Goal: Information Seeking & Learning: Find specific fact

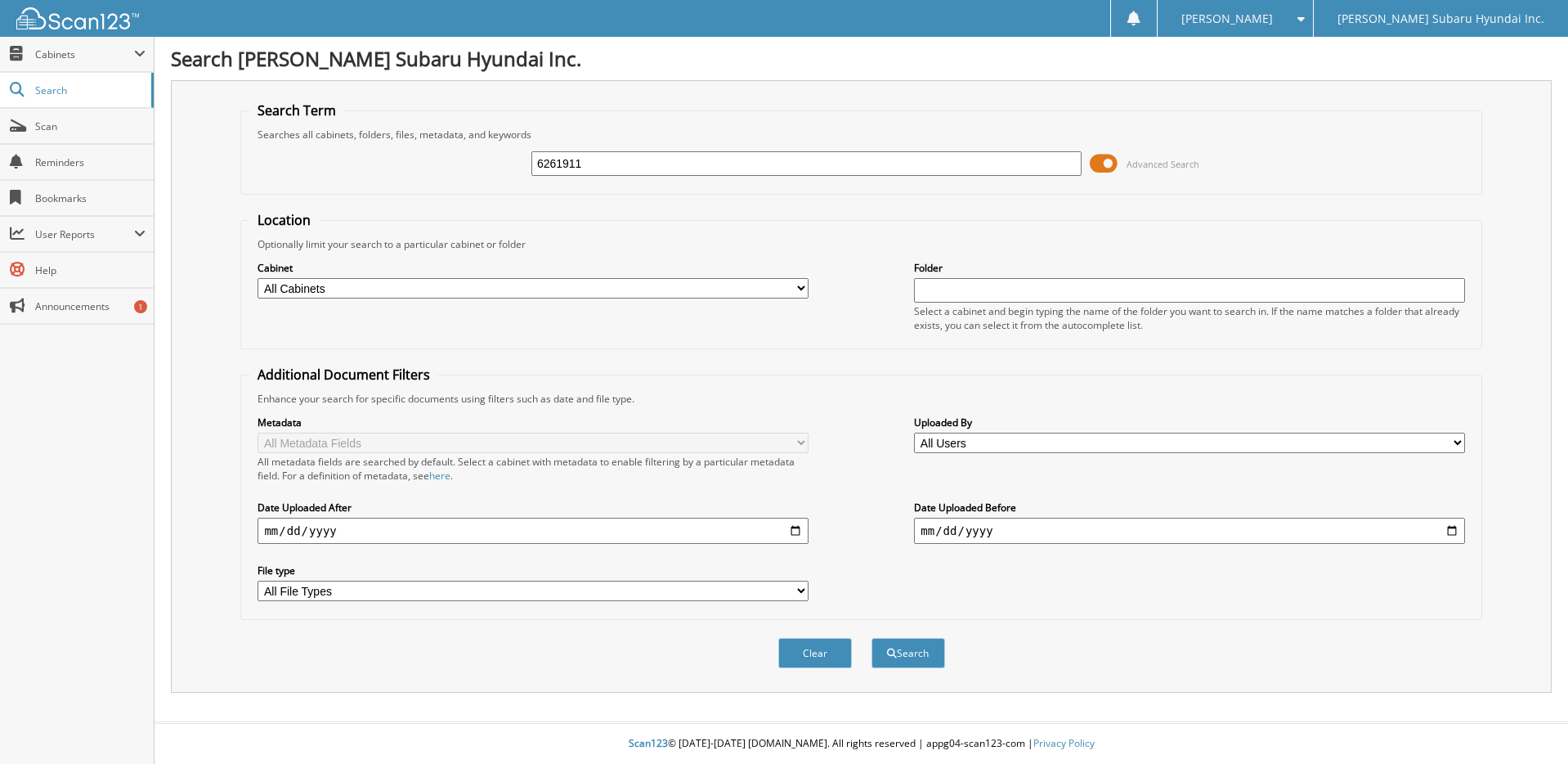
type input "6261911"
click at [871, 638] on button "Search" at bounding box center [908, 653] width 74 height 30
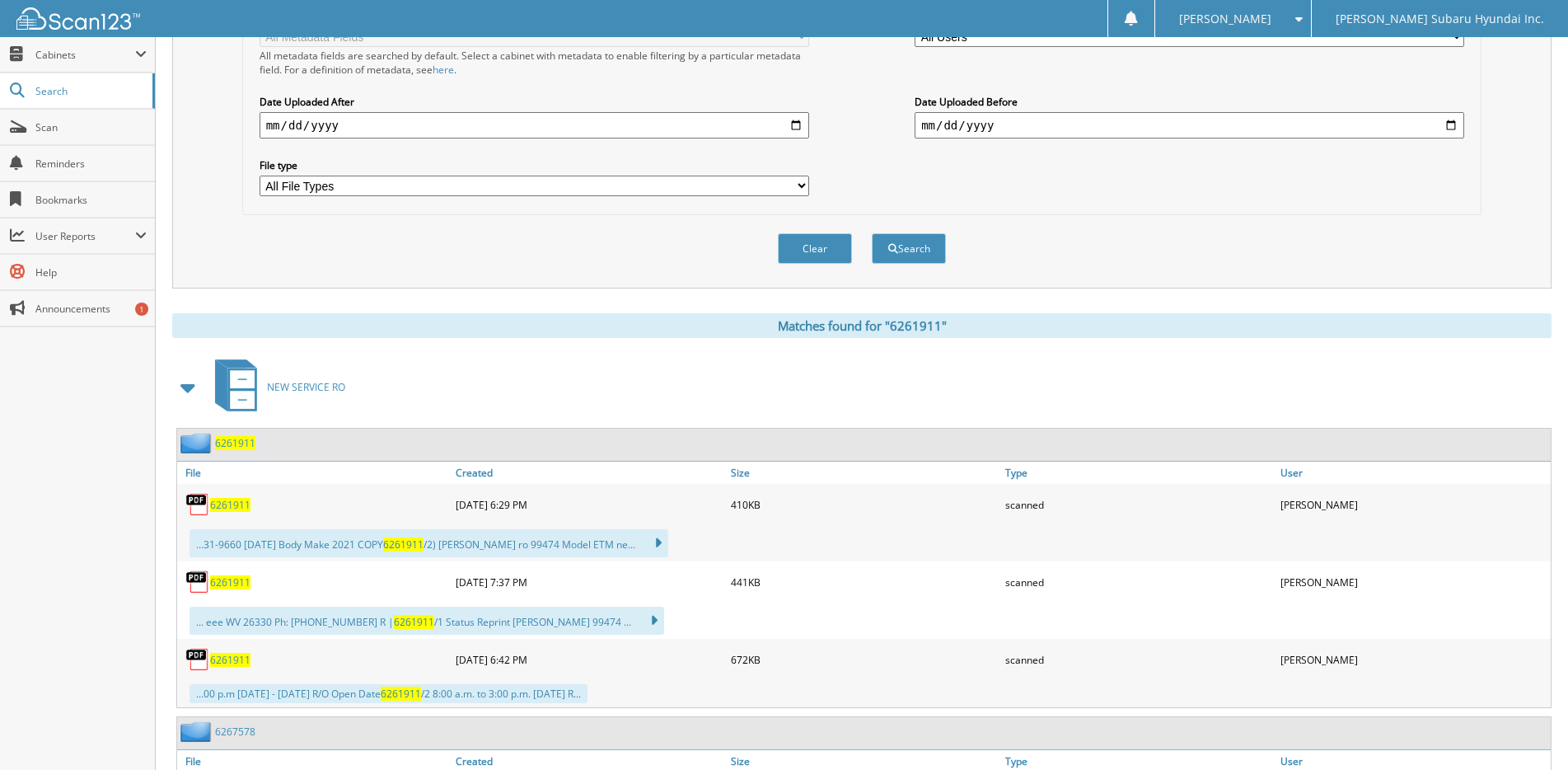
scroll to position [412, 0]
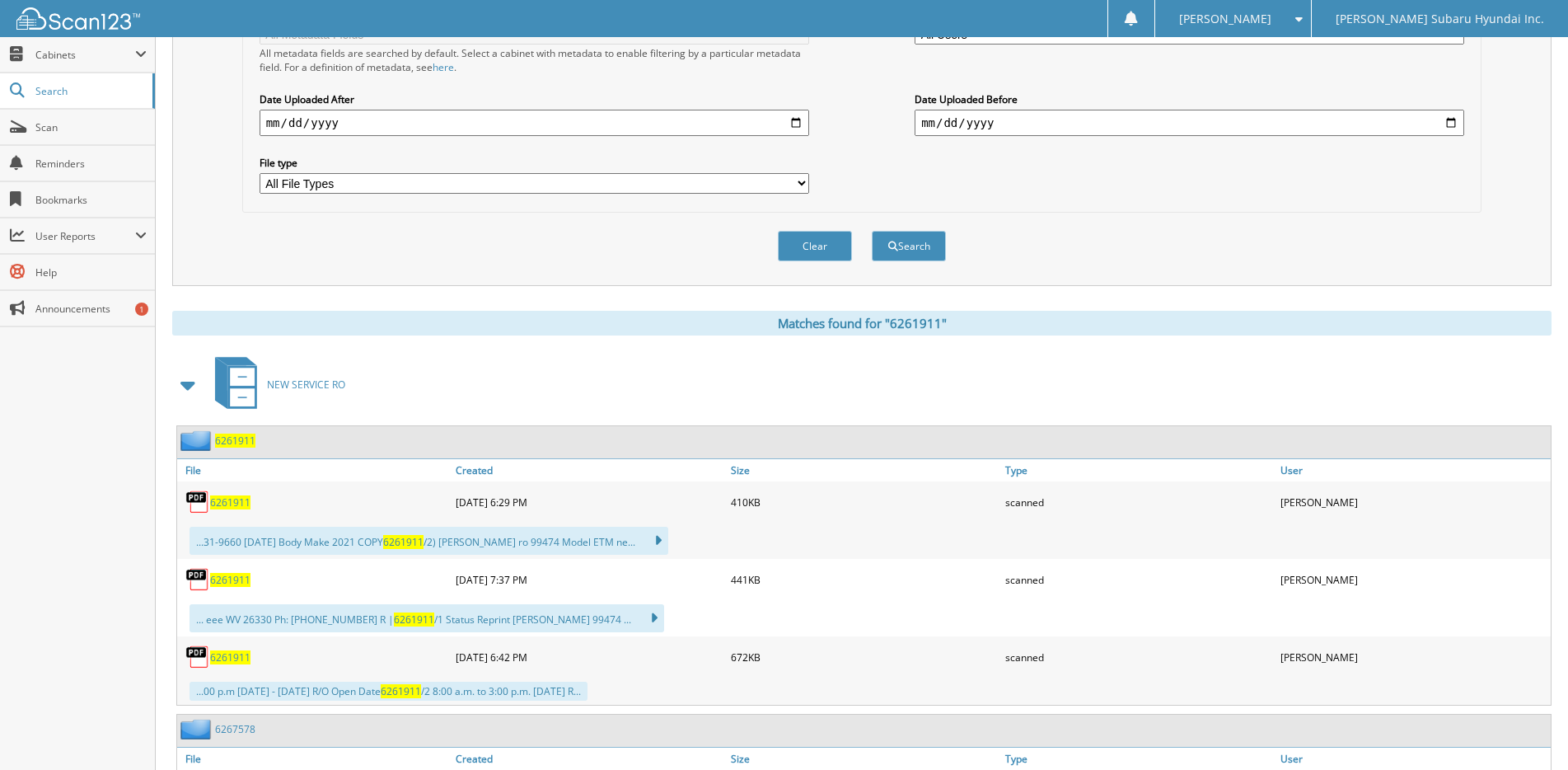
click at [235, 582] on span "6261911" at bounding box center [231, 579] width 40 height 14
click at [240, 666] on div "6261911" at bounding box center [314, 657] width 274 height 33
click at [238, 659] on span "6261911" at bounding box center [231, 657] width 40 height 14
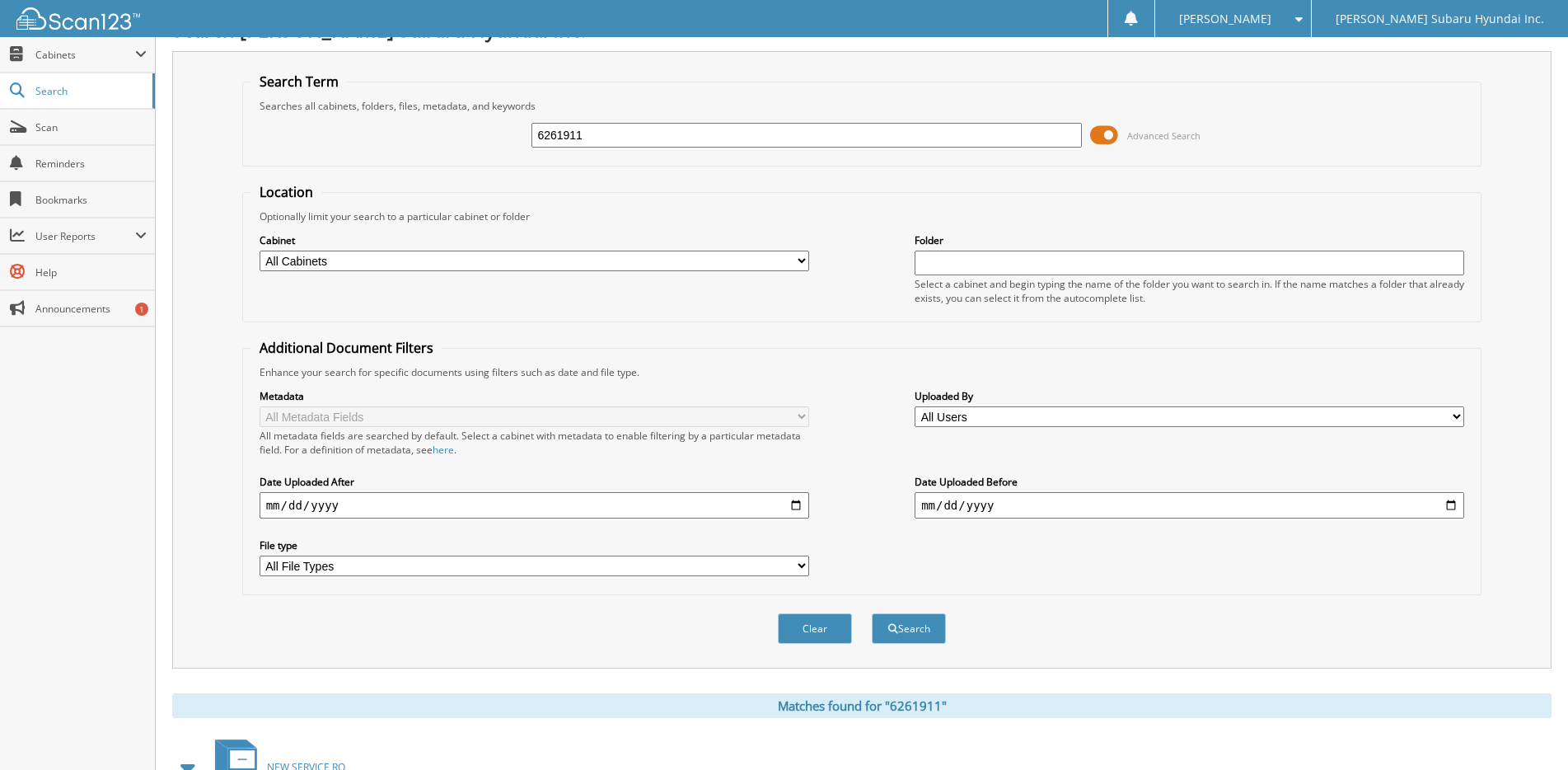
scroll to position [0, 0]
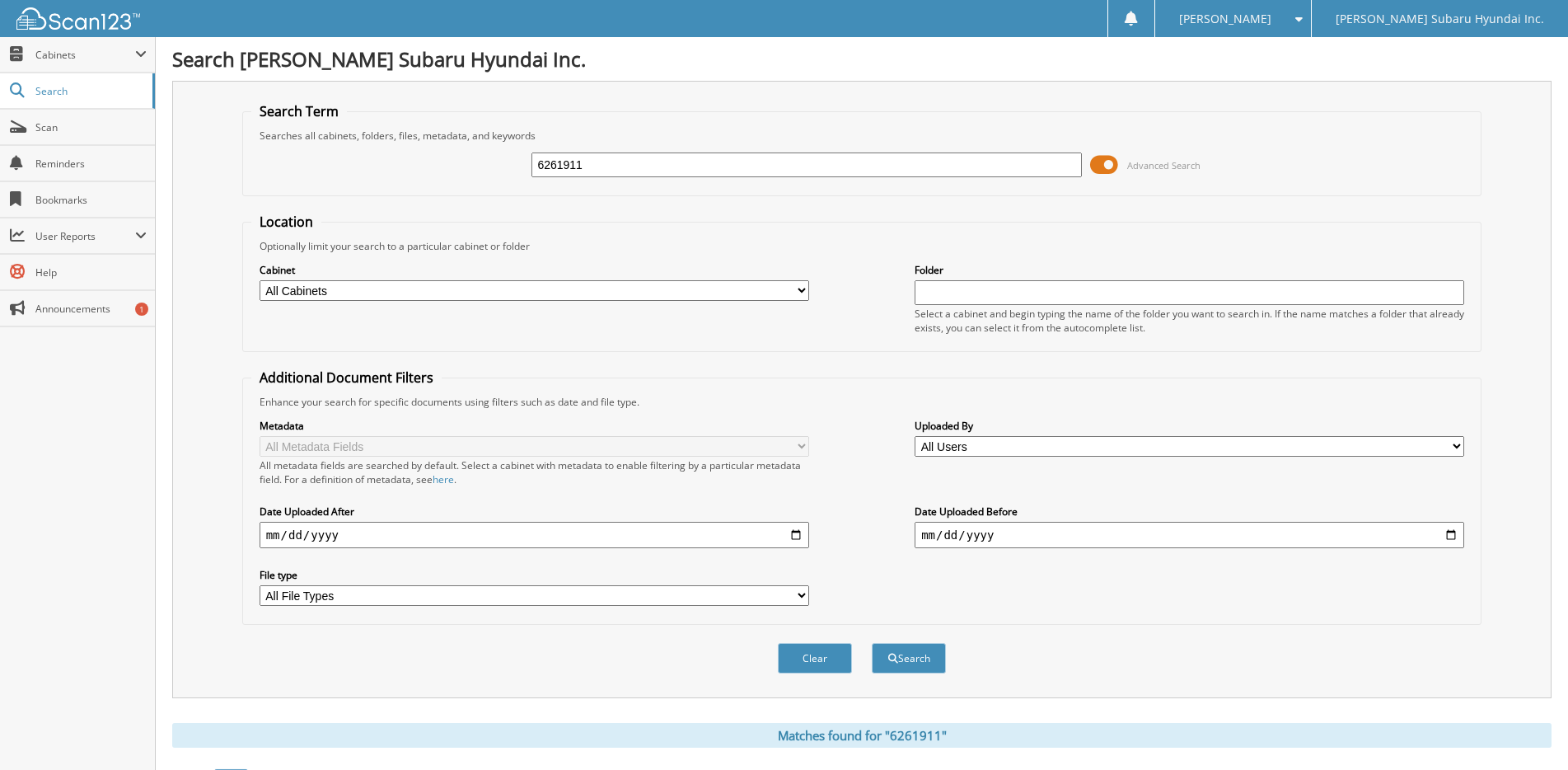
drag, startPoint x: 649, startPoint y: 168, endPoint x: 412, endPoint y: 155, distance: 237.4
click at [412, 155] on div "6261911 Advanced Search" at bounding box center [862, 165] width 1222 height 45
paste input "6267834"
type input "6267834"
click at [872, 643] on button "Search" at bounding box center [909, 659] width 74 height 30
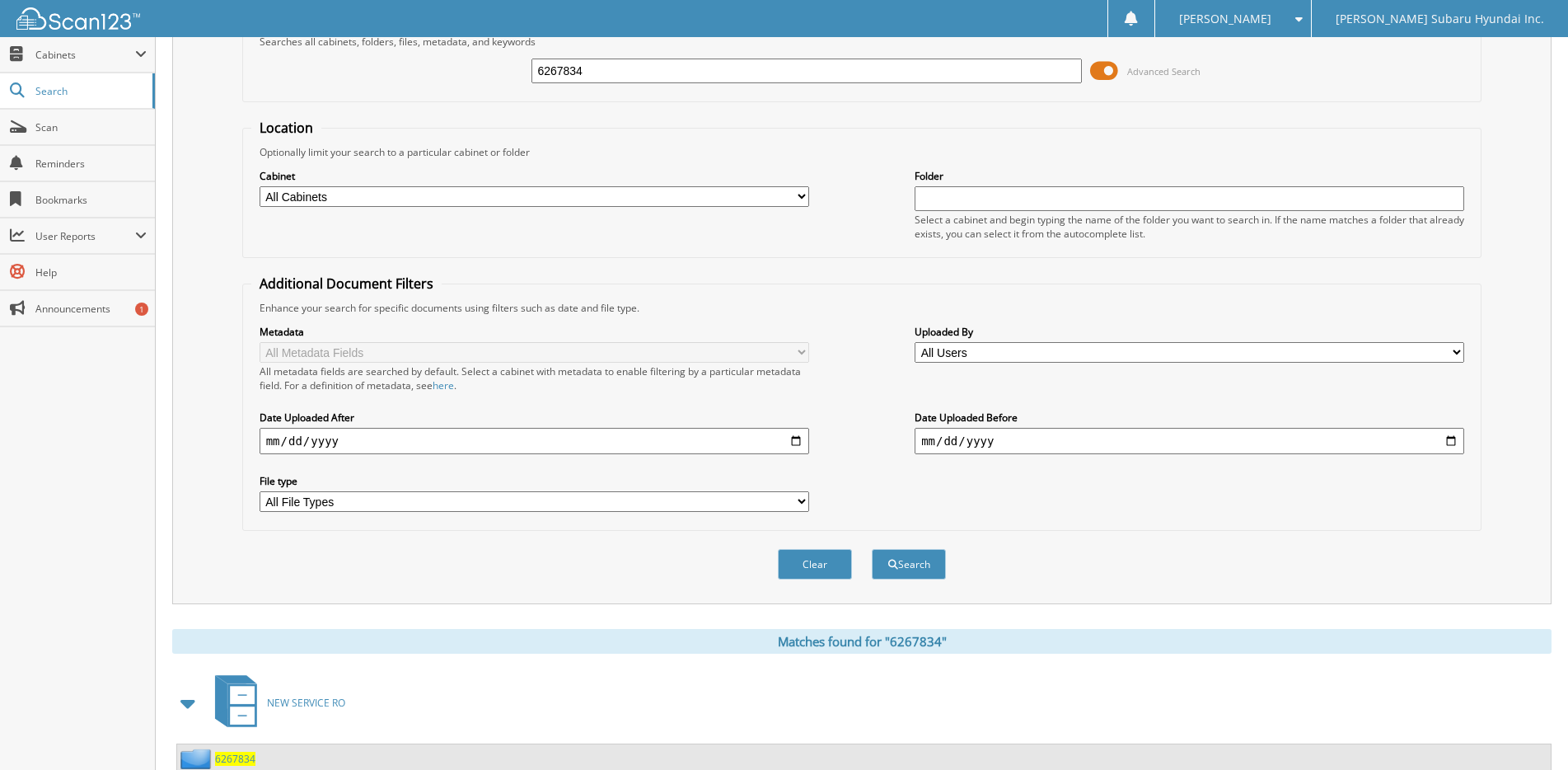
scroll to position [243, 0]
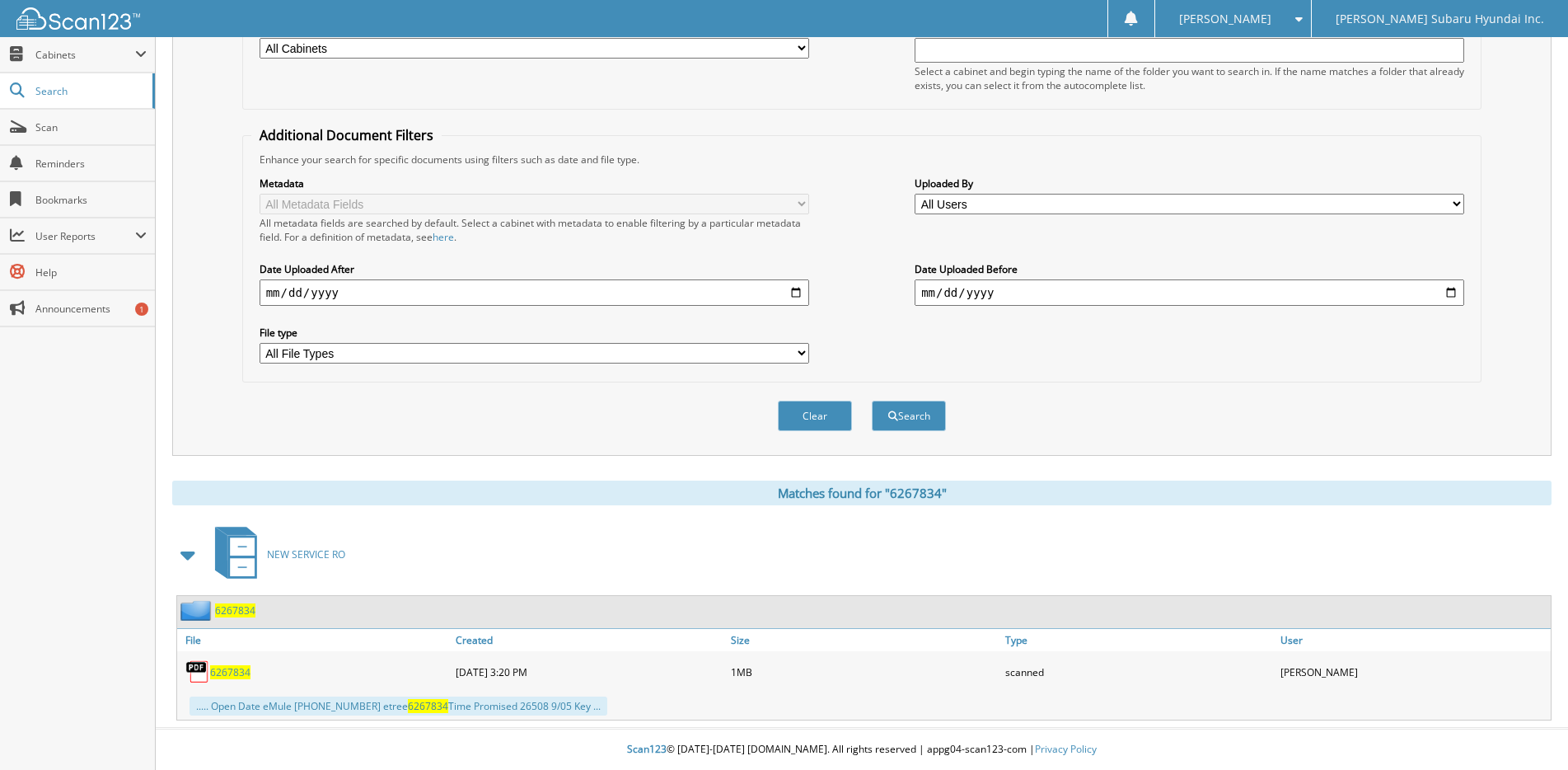
click at [241, 673] on span "6267834" at bounding box center [231, 672] width 40 height 14
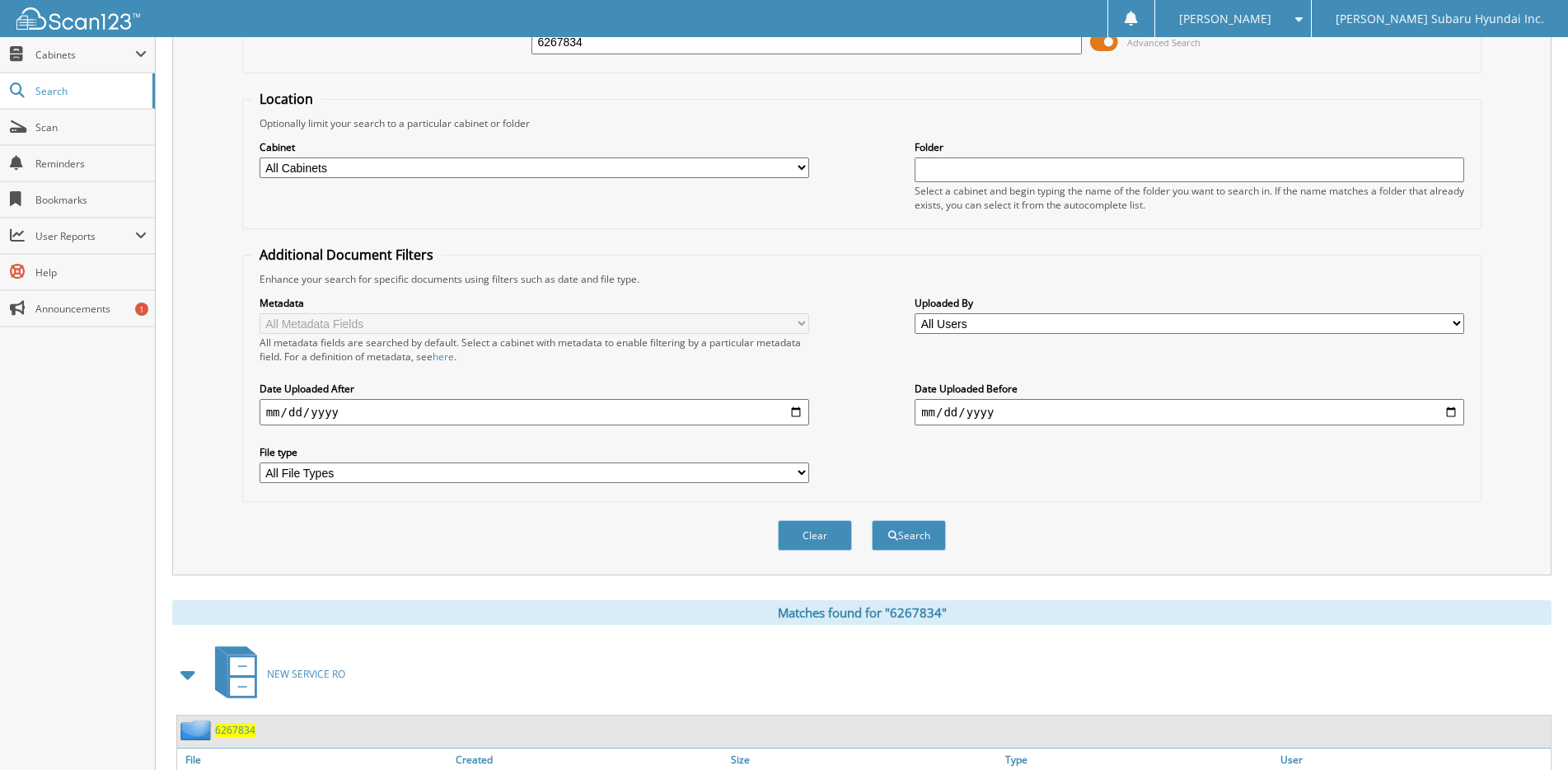
scroll to position [0, 0]
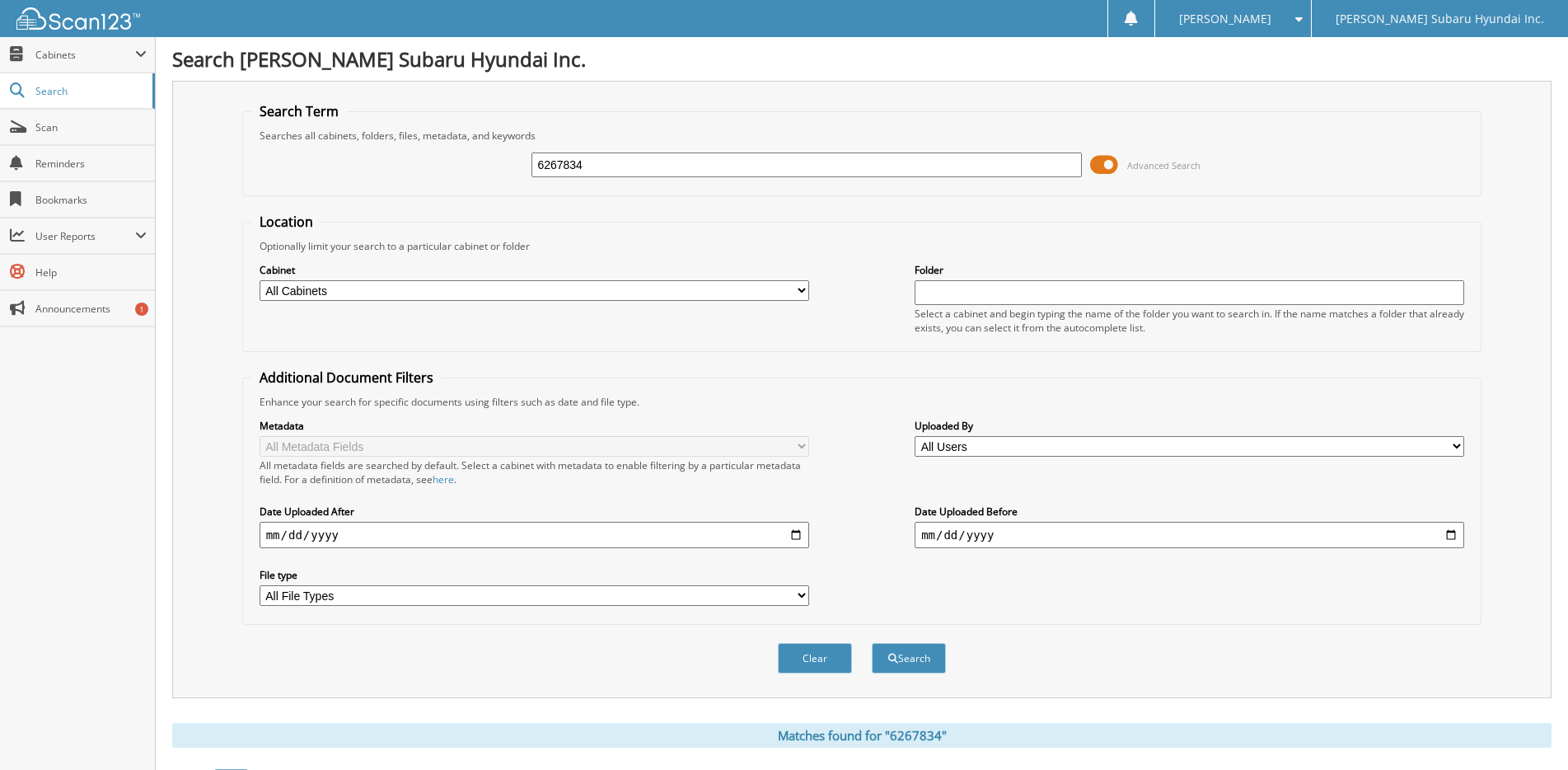
drag, startPoint x: 677, startPoint y: 168, endPoint x: 474, endPoint y: 163, distance: 203.1
click at [474, 163] on div "6267834 Advanced Search" at bounding box center [862, 165] width 1222 height 45
type input "6263944"
click at [872, 643] on button "Search" at bounding box center [909, 659] width 74 height 30
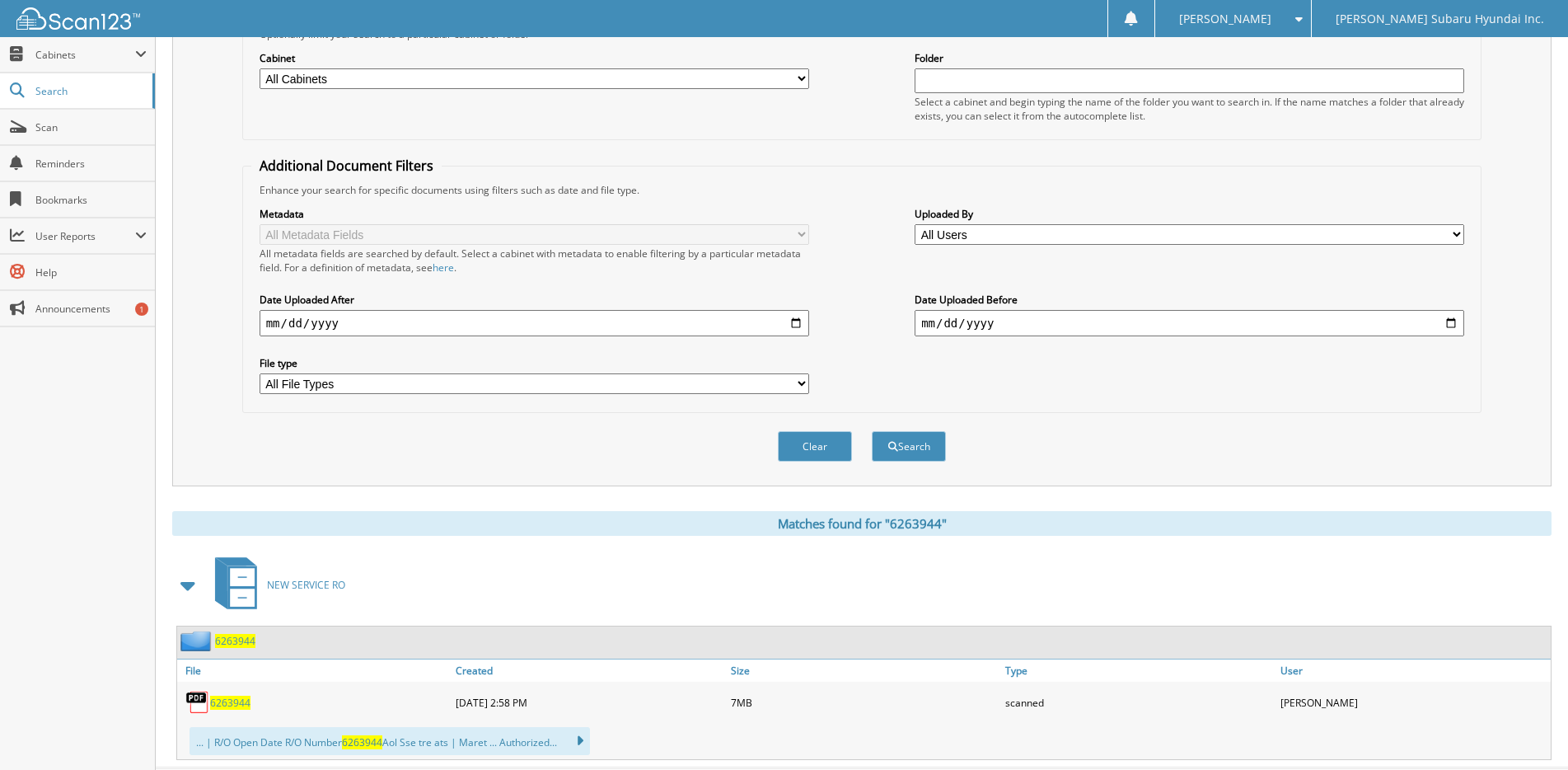
scroll to position [253, 0]
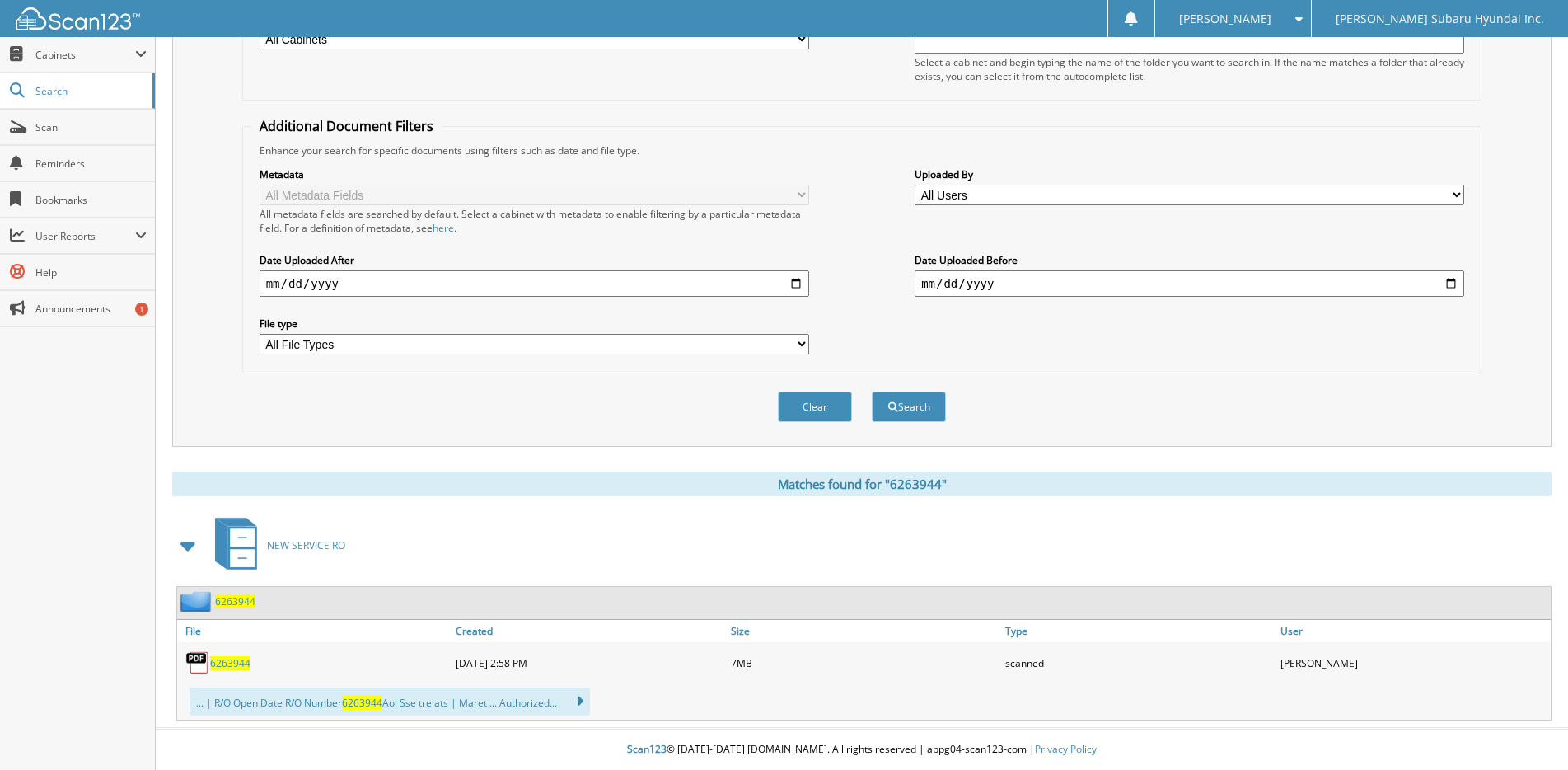
click at [241, 661] on span "6263944" at bounding box center [231, 662] width 40 height 14
